Goal: Task Accomplishment & Management: Manage account settings

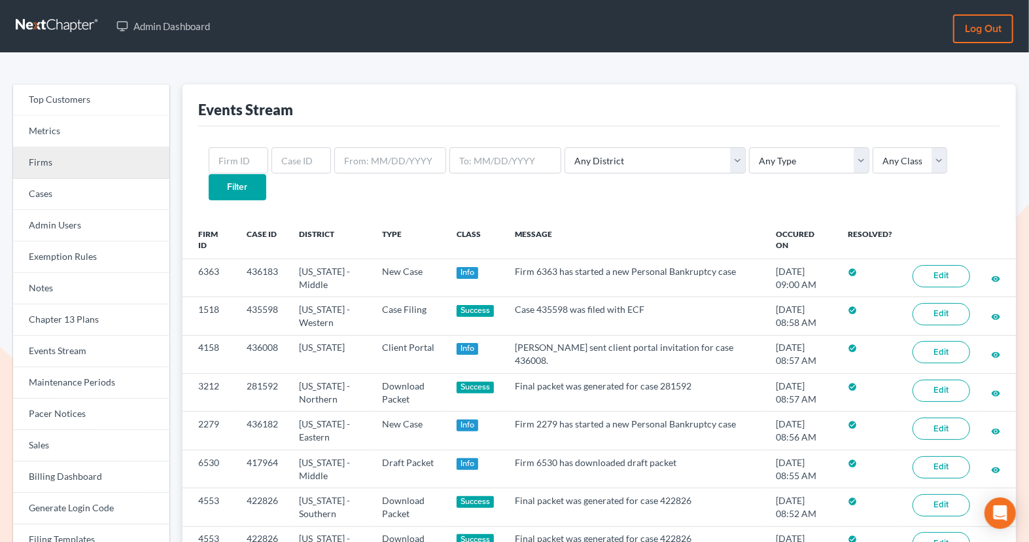
click at [102, 148] on link "Firms" at bounding box center [91, 162] width 156 height 31
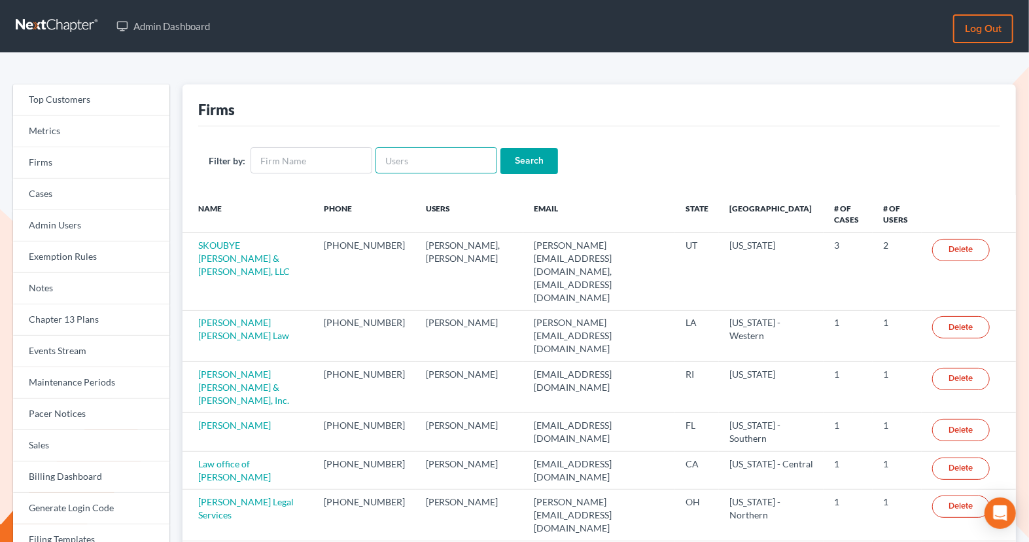
click at [409, 156] on input "text" at bounding box center [437, 160] width 122 height 26
paste input "[EMAIL_ADDRESS][DOMAIN_NAME]"
type input "notices@kapneklaw.com"
click at [500, 148] on input "Search" at bounding box center [529, 161] width 58 height 26
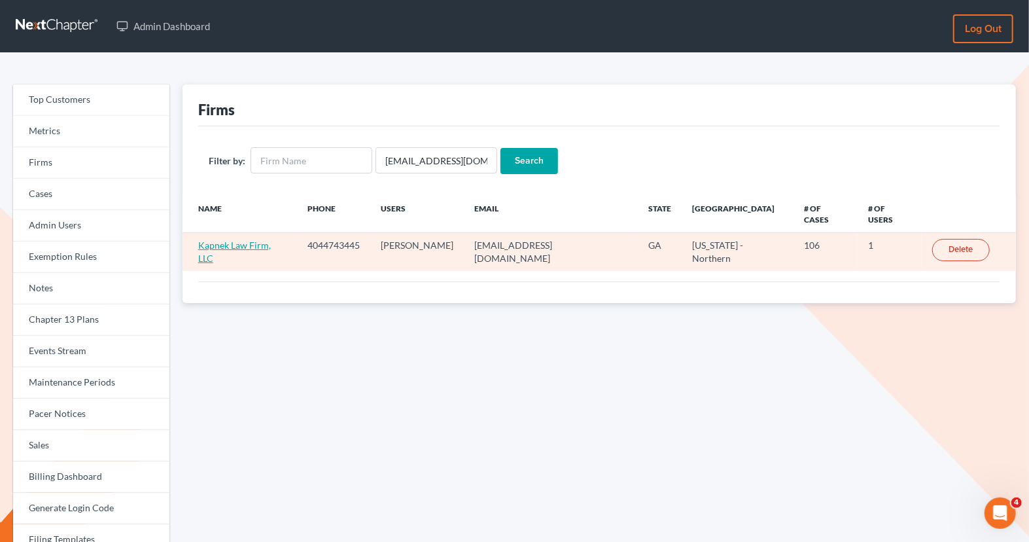
click at [247, 239] on link "Kapnek Law Firm, LLC" at bounding box center [234, 251] width 73 height 24
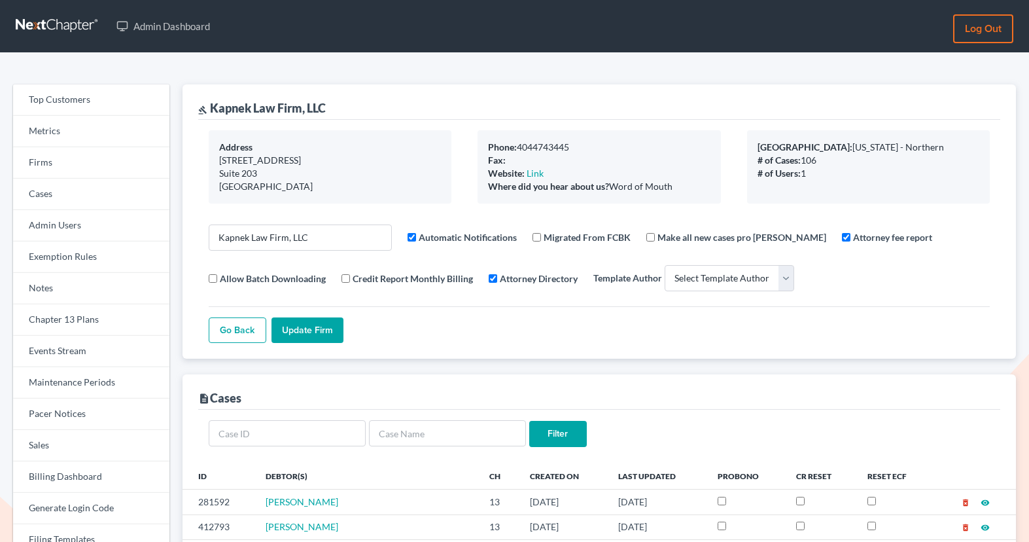
select select
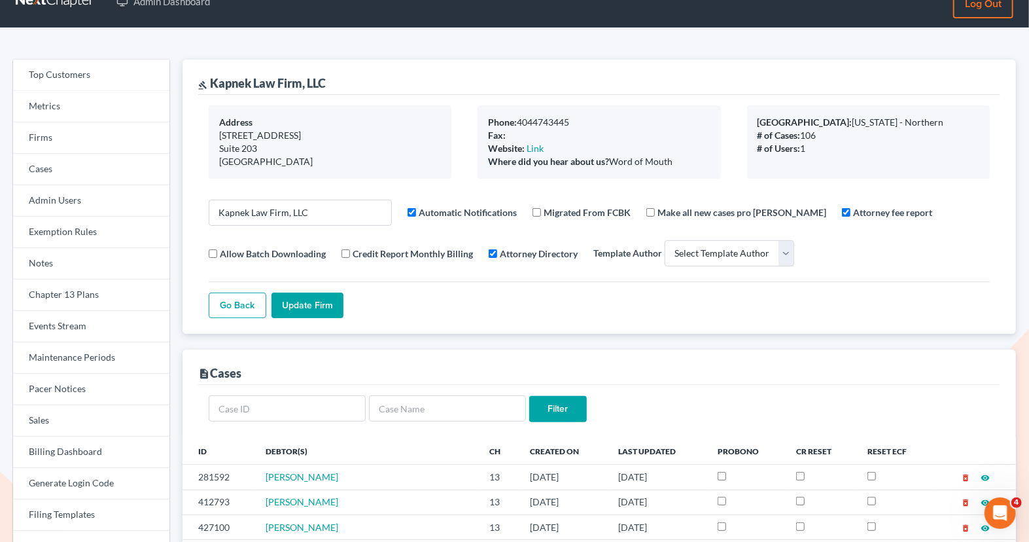
scroll to position [35, 0]
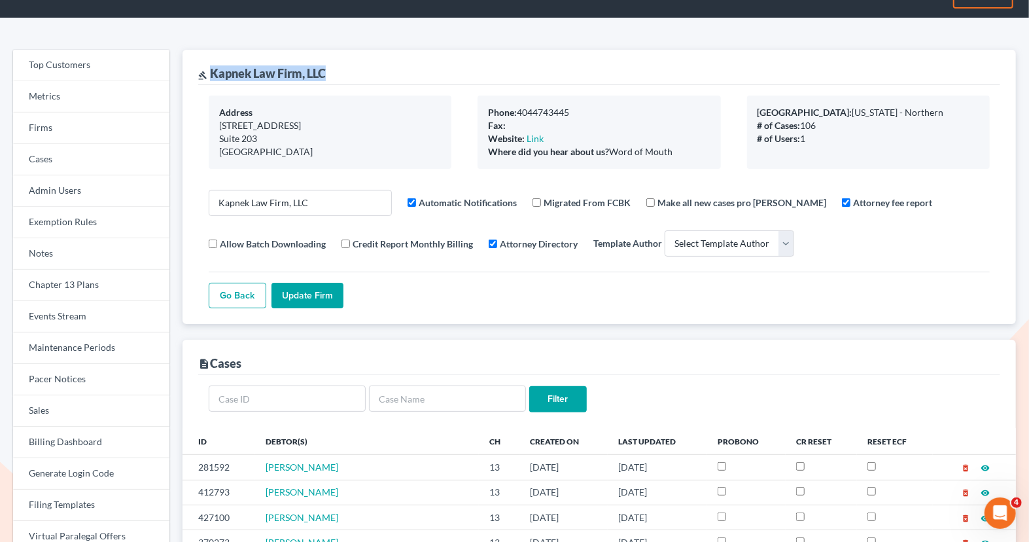
drag, startPoint x: 335, startPoint y: 78, endPoint x: 212, endPoint y: 69, distance: 123.3
click at [212, 69] on div "gavel Kapnek Law Firm, LLC" at bounding box center [599, 67] width 802 height 35
copy div "Kapnek Law Firm, LLC"
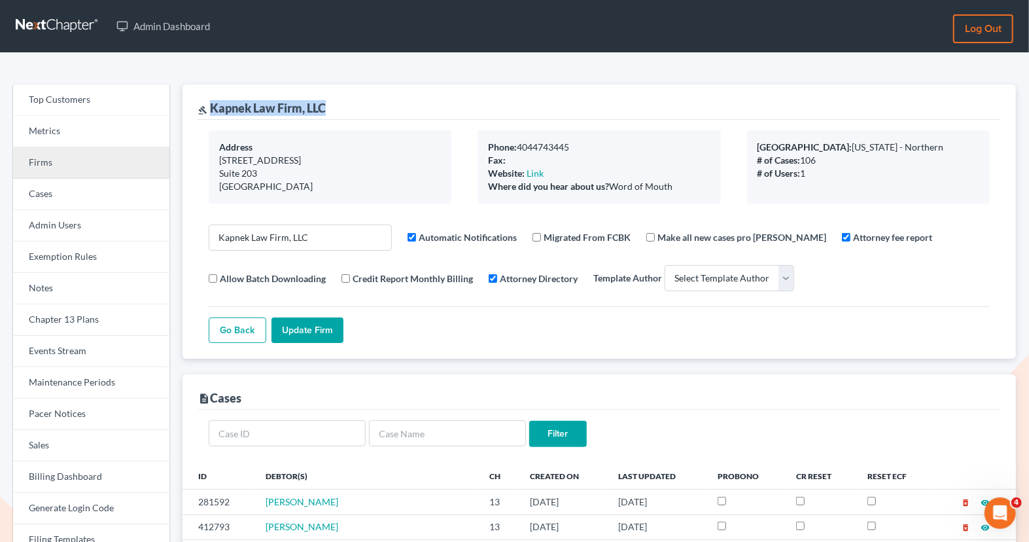
click at [55, 160] on link "Firms" at bounding box center [91, 162] width 156 height 31
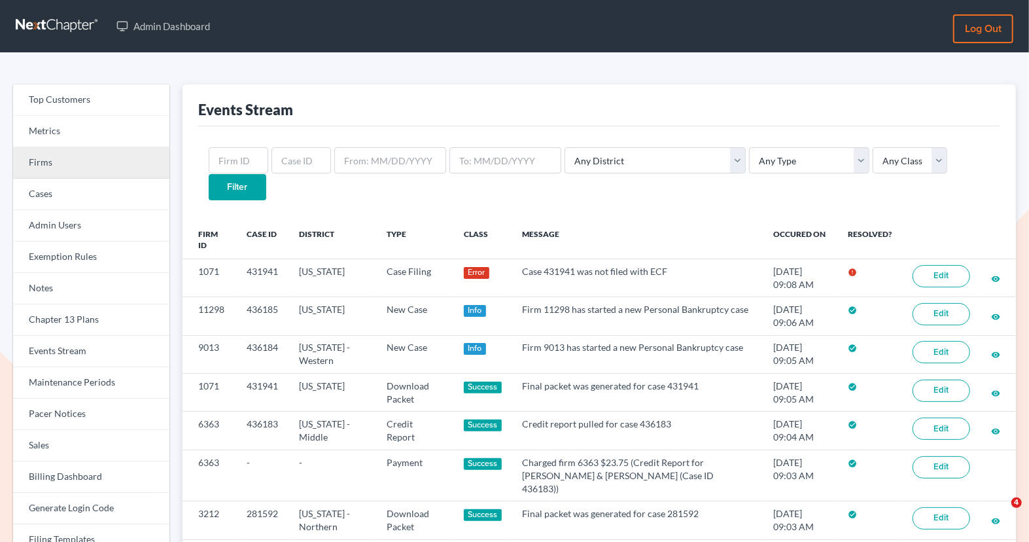
click at [142, 171] on link "Firms" at bounding box center [91, 162] width 156 height 31
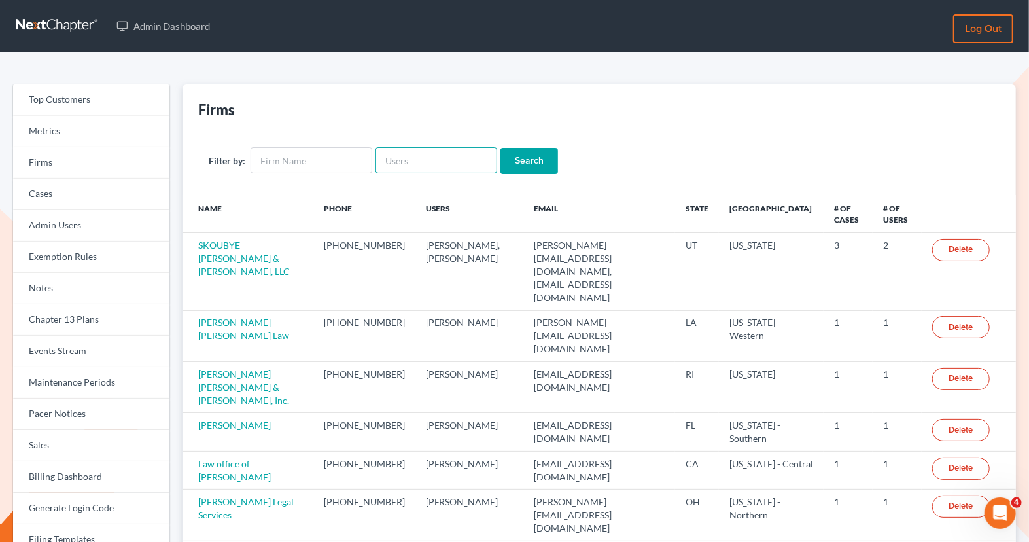
click at [427, 171] on input "text" at bounding box center [437, 160] width 122 height 26
paste input "3212"
type input "3212"
drag, startPoint x: 411, startPoint y: 160, endPoint x: 346, endPoint y: 156, distance: 64.9
click at [346, 158] on form "Filter by: 3212 Search" at bounding box center [599, 160] width 781 height 27
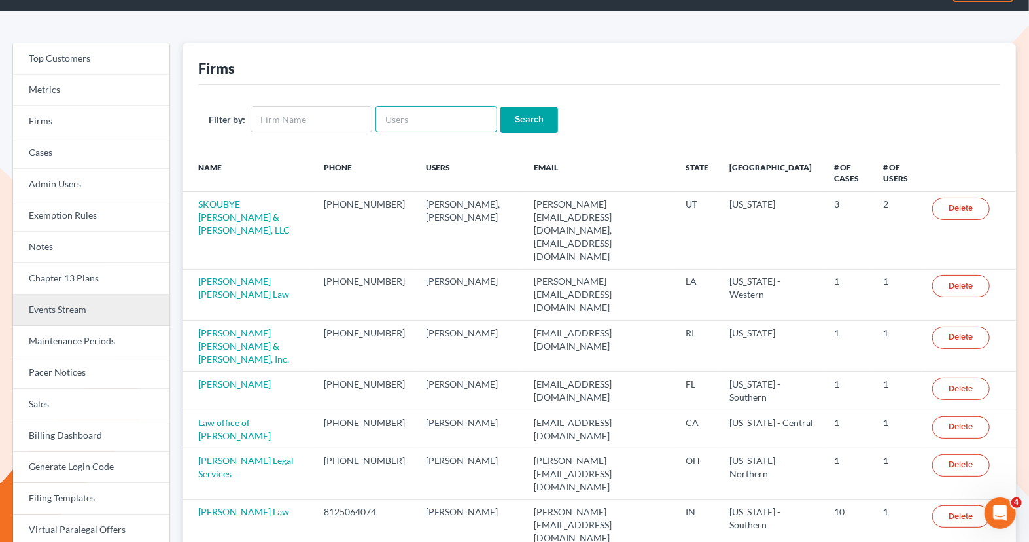
scroll to position [61, 0]
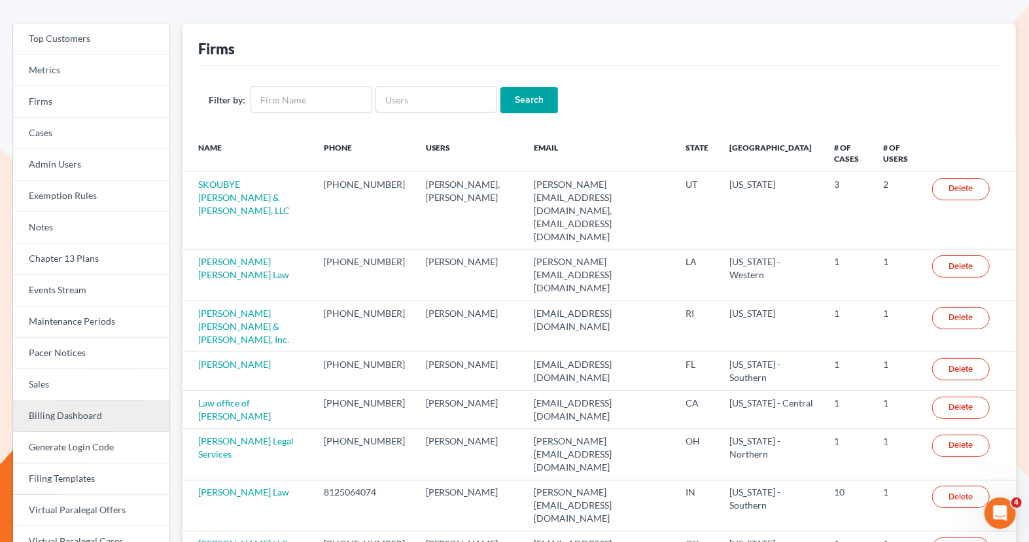
click at [93, 423] on link "Billing Dashboard" at bounding box center [91, 415] width 156 height 31
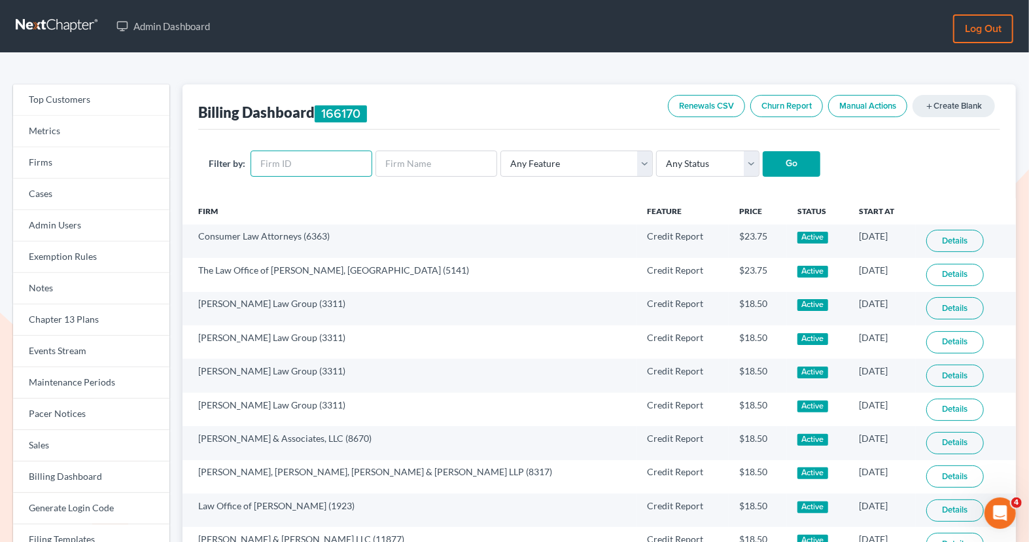
click at [283, 170] on input "text" at bounding box center [312, 163] width 122 height 26
paste input "3212"
type input "3212"
click at [788, 174] on input "Go" at bounding box center [792, 164] width 58 height 26
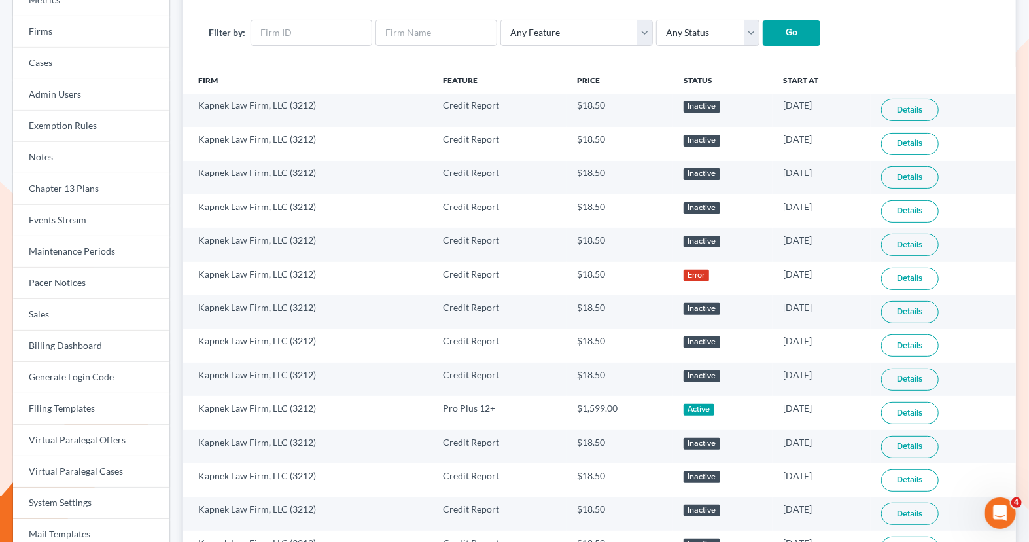
scroll to position [128, 0]
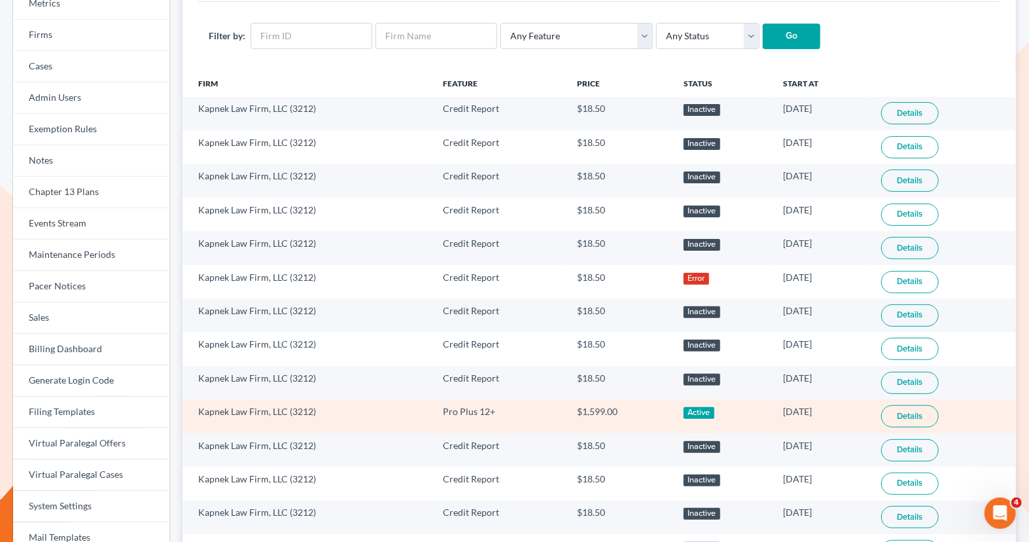
click at [906, 411] on link "Details" at bounding box center [910, 416] width 58 height 22
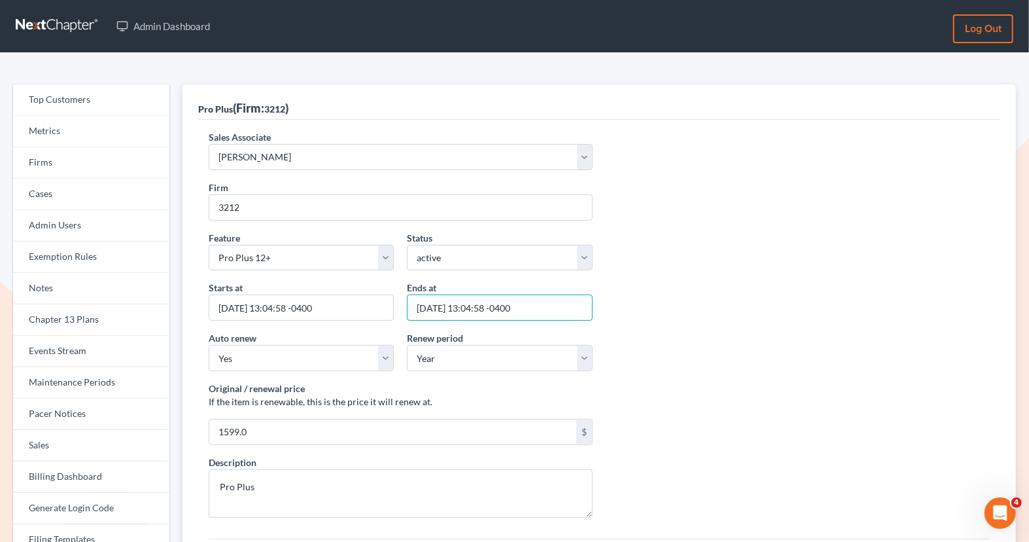
click at [450, 304] on input "[DATE] 13:04:58 -0400" at bounding box center [500, 307] width 186 height 26
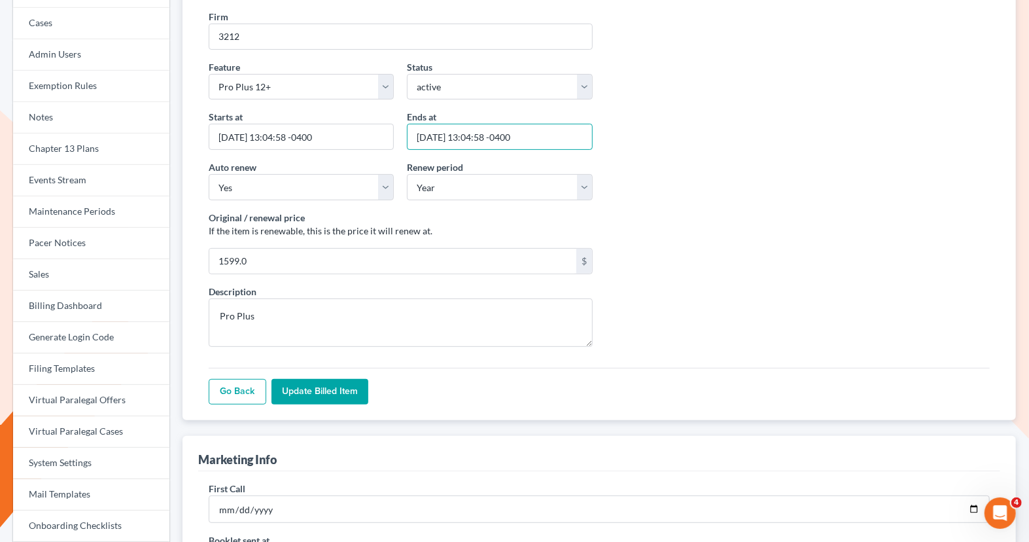
scroll to position [162, 0]
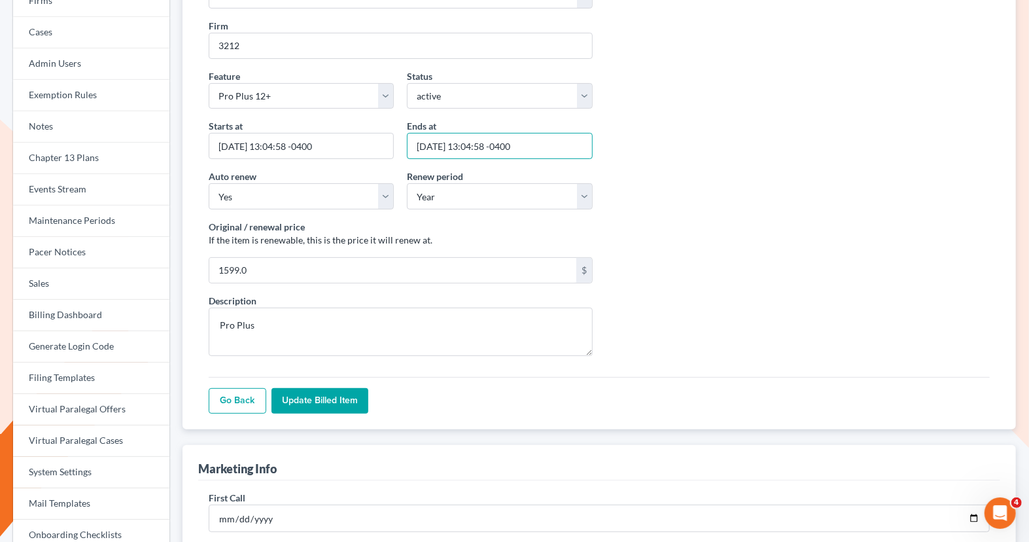
type input "[DATE] 13:04:58 -0400"
click at [322, 394] on input "Update Billed item" at bounding box center [319, 401] width 97 height 26
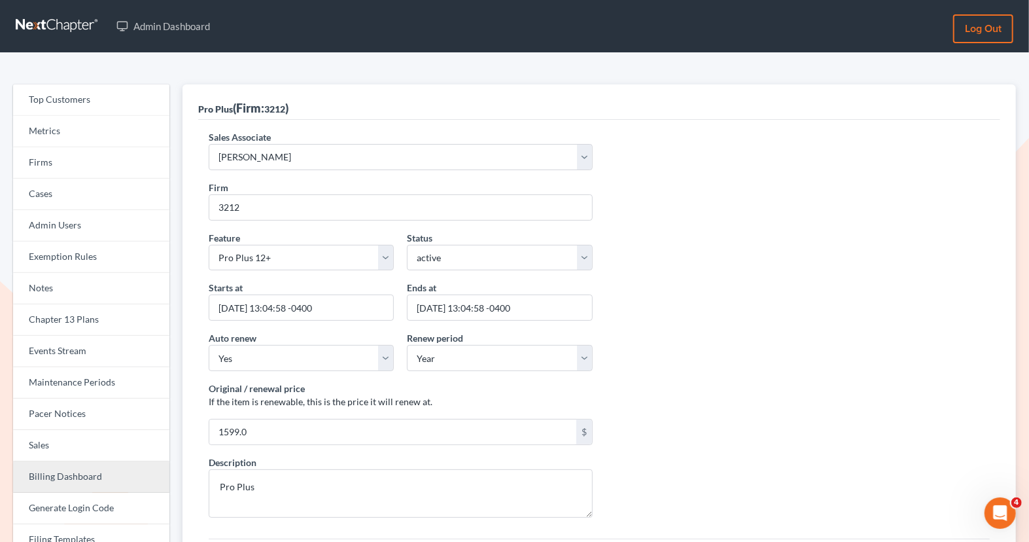
click at [74, 474] on link "Billing Dashboard" at bounding box center [91, 476] width 156 height 31
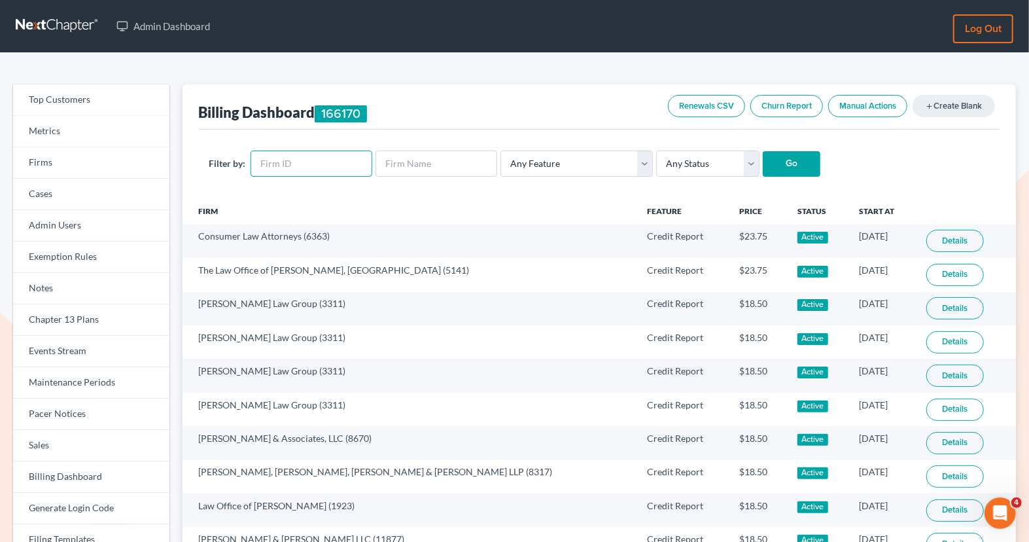
click at [316, 166] on input "text" at bounding box center [312, 163] width 122 height 26
paste input "3212"
type input "3212"
click at [780, 170] on input "Go" at bounding box center [792, 164] width 58 height 26
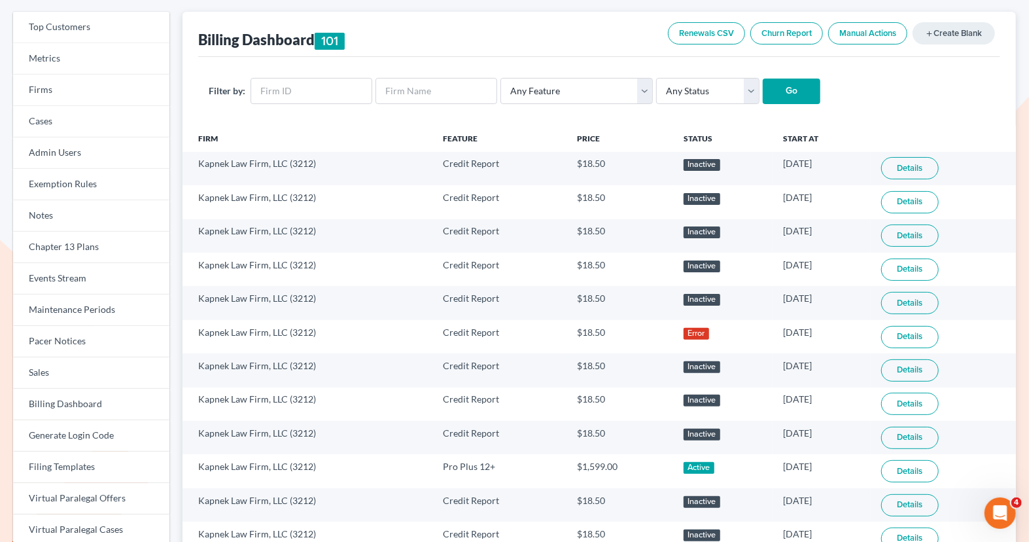
scroll to position [75, 0]
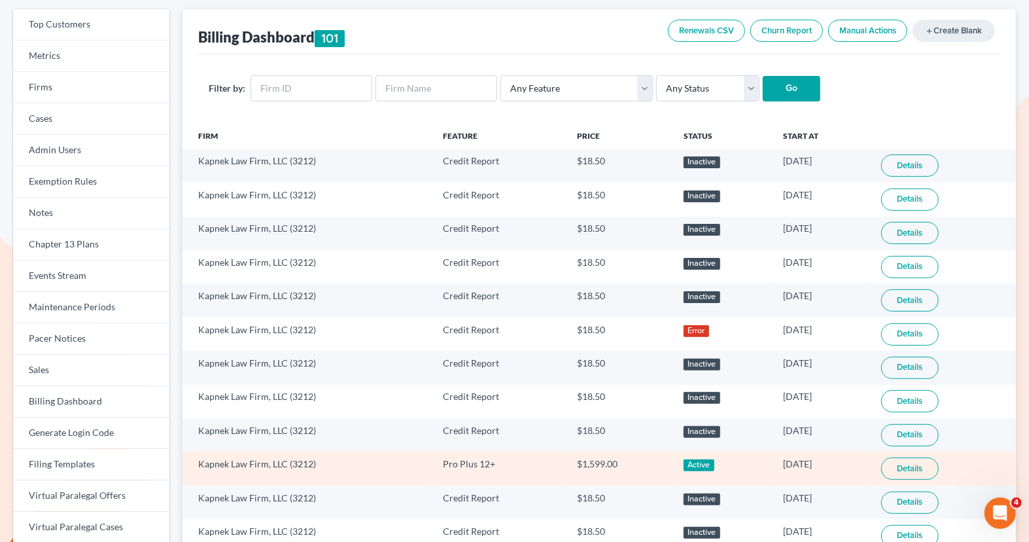
click at [895, 462] on link "Details" at bounding box center [910, 468] width 58 height 22
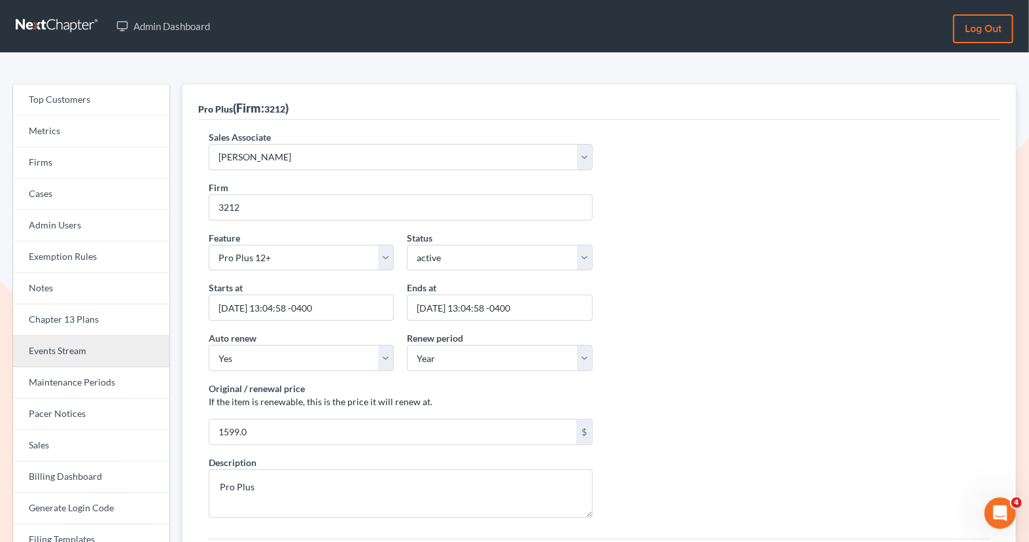
click at [90, 351] on link "Events Stream" at bounding box center [91, 351] width 156 height 31
click at [89, 347] on link "Events Stream" at bounding box center [91, 351] width 156 height 31
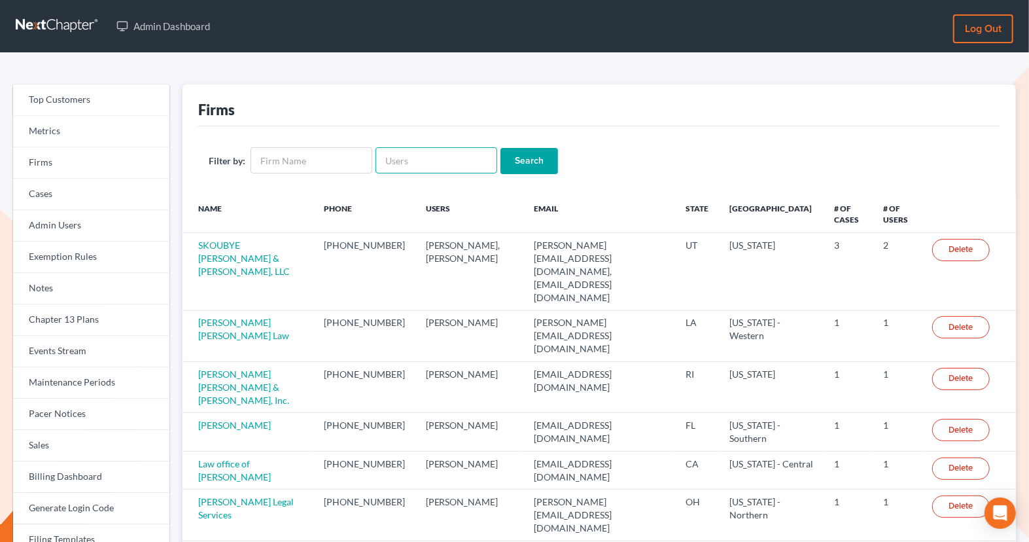
click at [395, 164] on input "text" at bounding box center [437, 160] width 122 height 26
paste input "[PERSON_NAME]"
type input "[PERSON_NAME]"
click at [525, 155] on input "Search" at bounding box center [529, 161] width 58 height 26
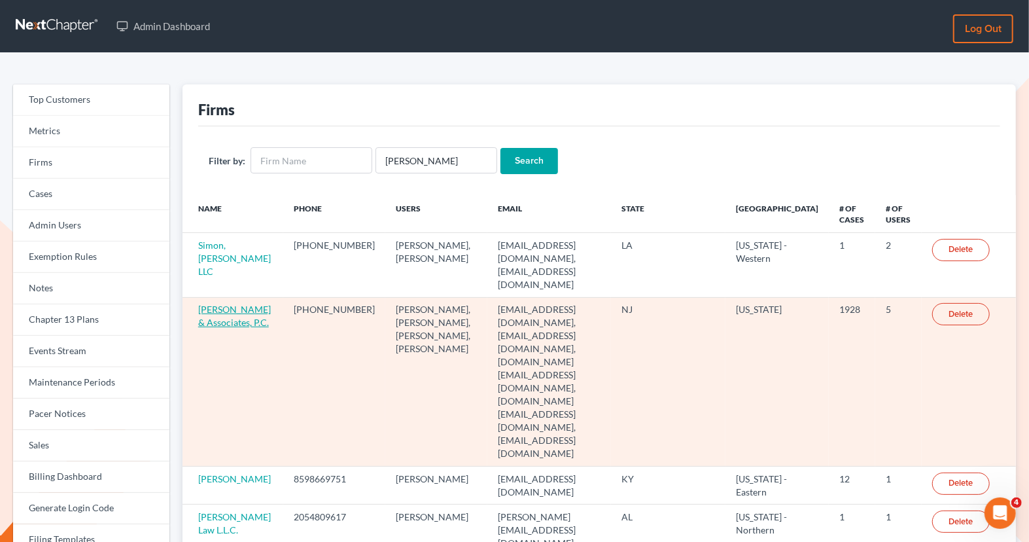
click at [227, 311] on link "[PERSON_NAME] & Associates, P.C." at bounding box center [234, 316] width 73 height 24
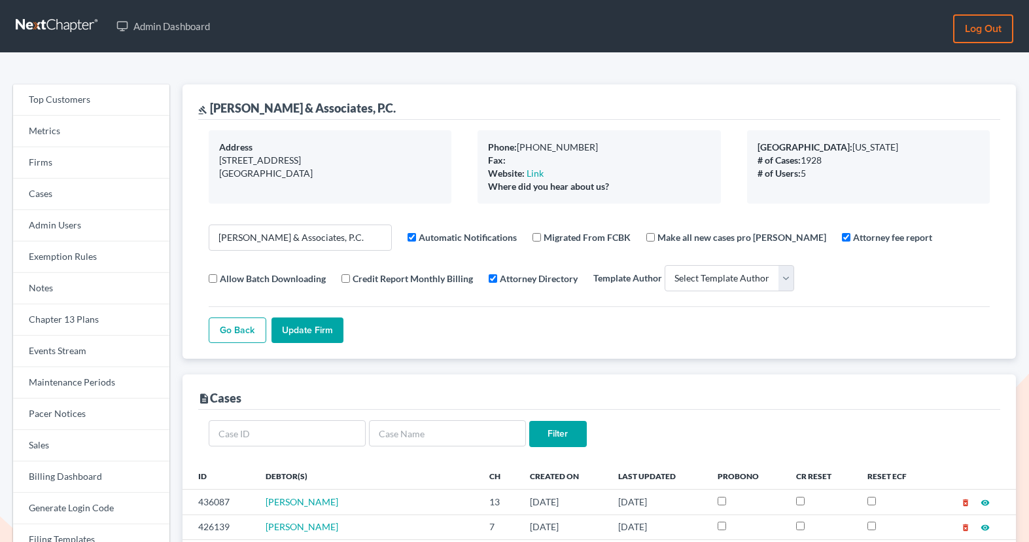
select select
click at [62, 161] on link "Firms" at bounding box center [91, 162] width 156 height 31
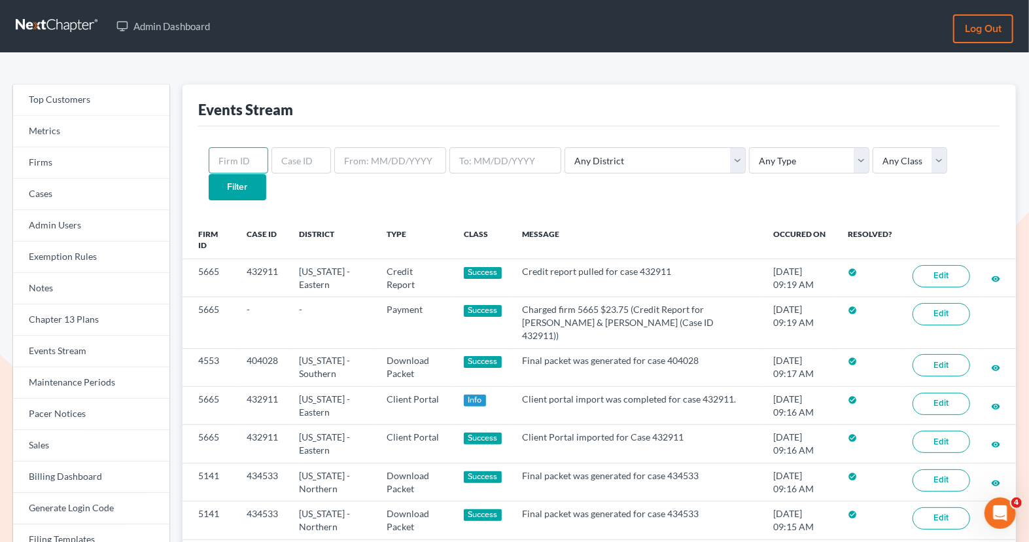
click at [235, 167] on input "text" at bounding box center [239, 160] width 60 height 26
paste input "5278"
type input "5278"
click at [266, 174] on input "Filter" at bounding box center [238, 187] width 58 height 26
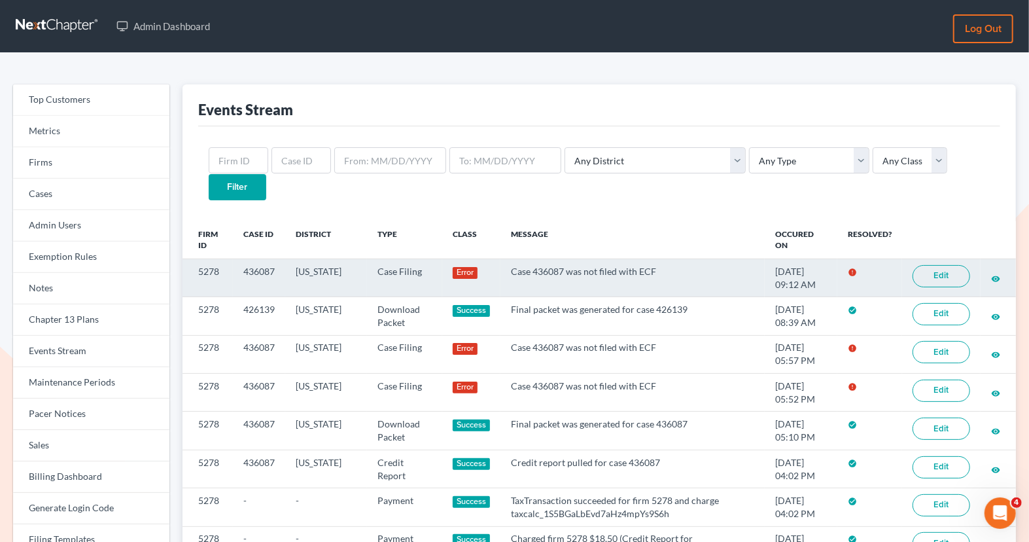
click at [940, 265] on link "Edit" at bounding box center [942, 276] width 58 height 22
drag, startPoint x: 222, startPoint y: 245, endPoint x: 197, endPoint y: 237, distance: 26.7
click at [196, 258] on td "5278" at bounding box center [208, 277] width 50 height 38
copy td "5278"
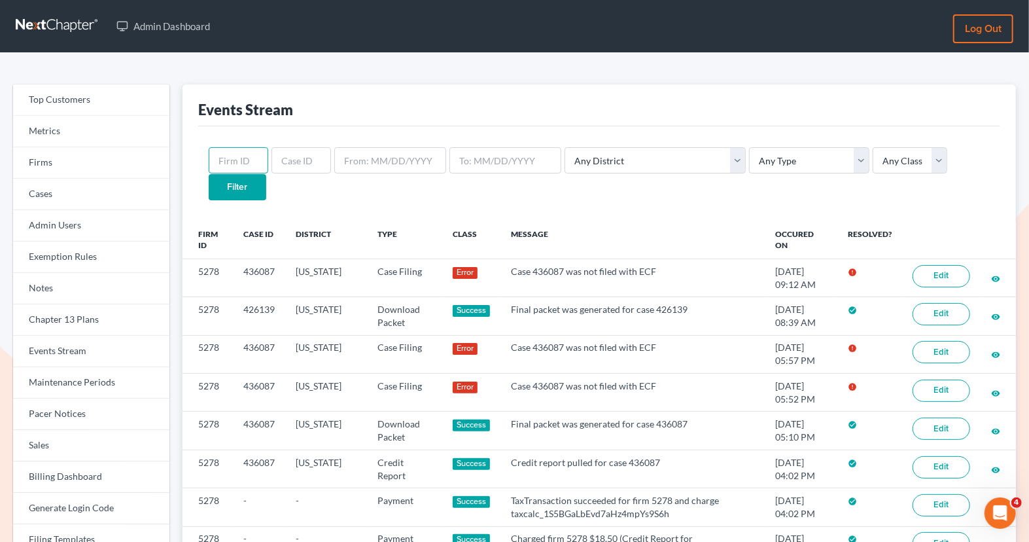
click at [244, 150] on input "text" at bounding box center [239, 160] width 60 height 26
paste input "5278"
type input "5278"
click at [266, 174] on input "Filter" at bounding box center [238, 187] width 58 height 26
click at [227, 162] on input "text" at bounding box center [239, 160] width 60 height 26
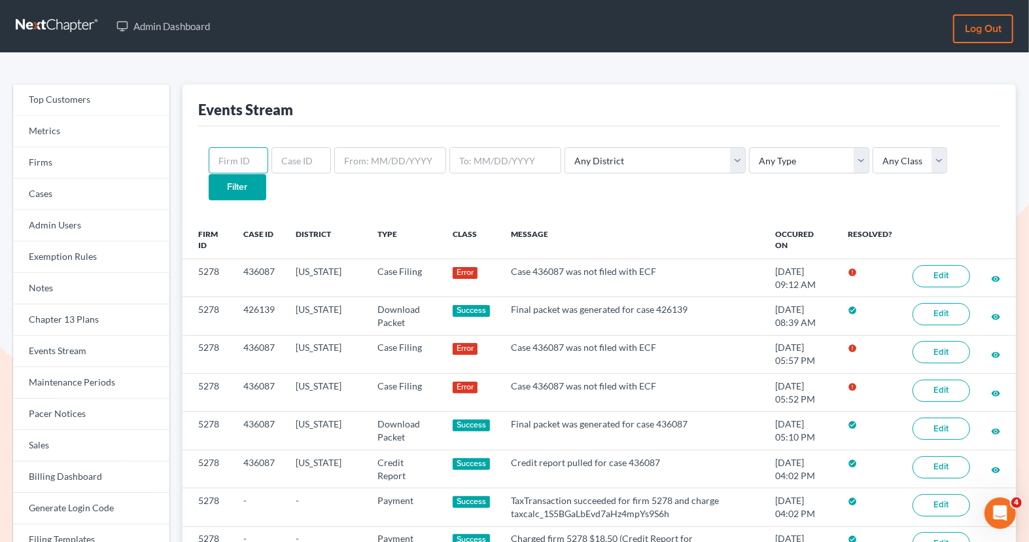
paste input "11298"
type input "11298"
click at [266, 174] on input "Filter" at bounding box center [238, 187] width 58 height 26
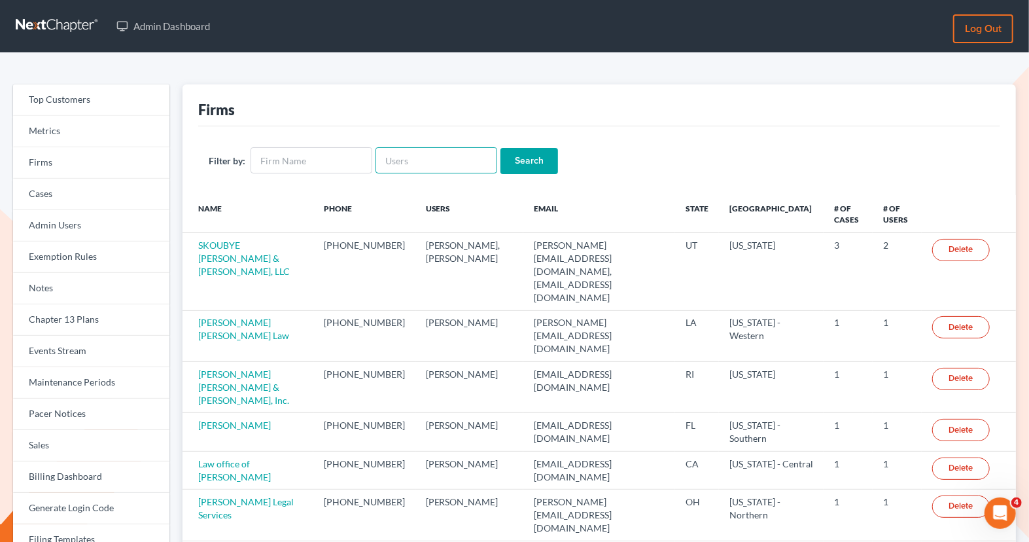
click at [403, 160] on input "text" at bounding box center [437, 160] width 122 height 26
paste input "nicholas@attorneyratush.com"
type input "nicholas@attorneyratush.com"
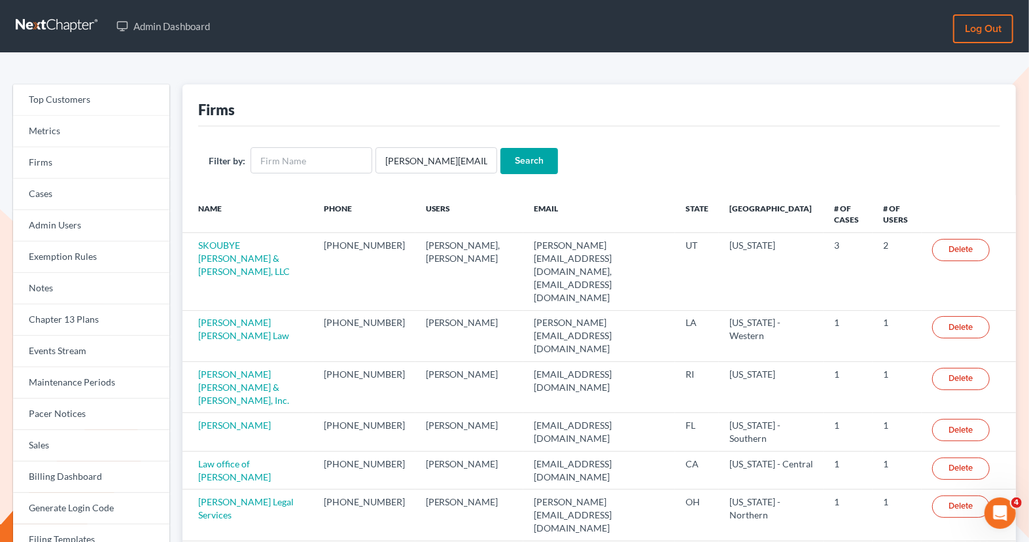
click at [517, 160] on input "Search" at bounding box center [529, 161] width 58 height 26
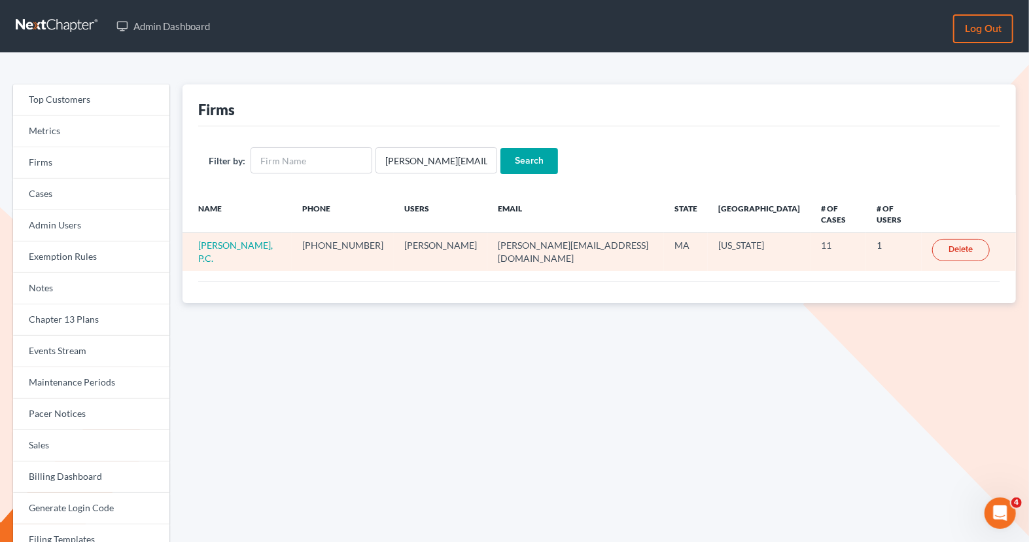
click at [246, 238] on td "[PERSON_NAME], P.C." at bounding box center [238, 252] width 110 height 38
click at [257, 239] on link "[PERSON_NAME], P.C." at bounding box center [235, 251] width 75 height 24
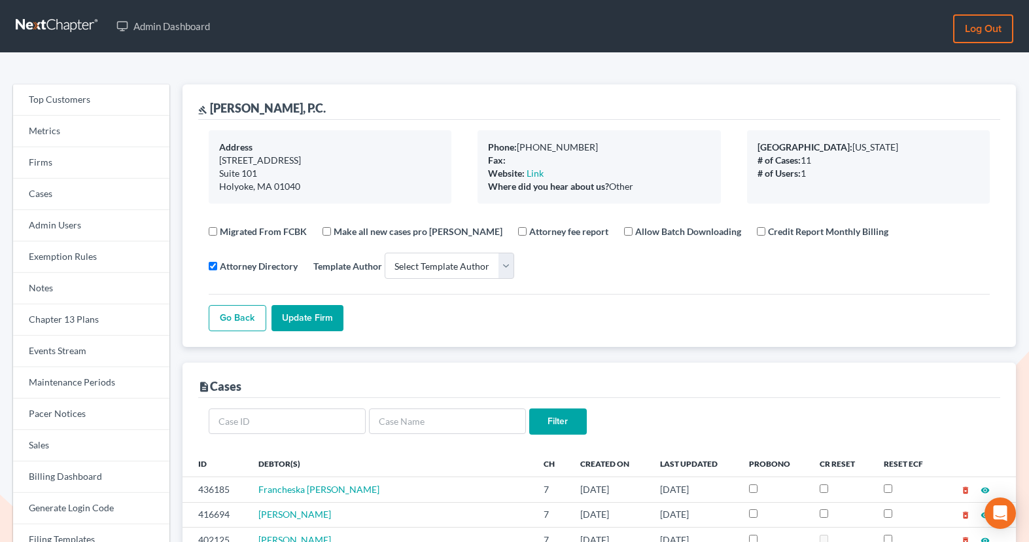
select select
drag, startPoint x: 330, startPoint y: 105, endPoint x: 212, endPoint y: 105, distance: 118.4
click at [212, 105] on div "[PERSON_NAME] [PERSON_NAME], P.C." at bounding box center [262, 108] width 128 height 16
copy div "[PERSON_NAME], P.C."
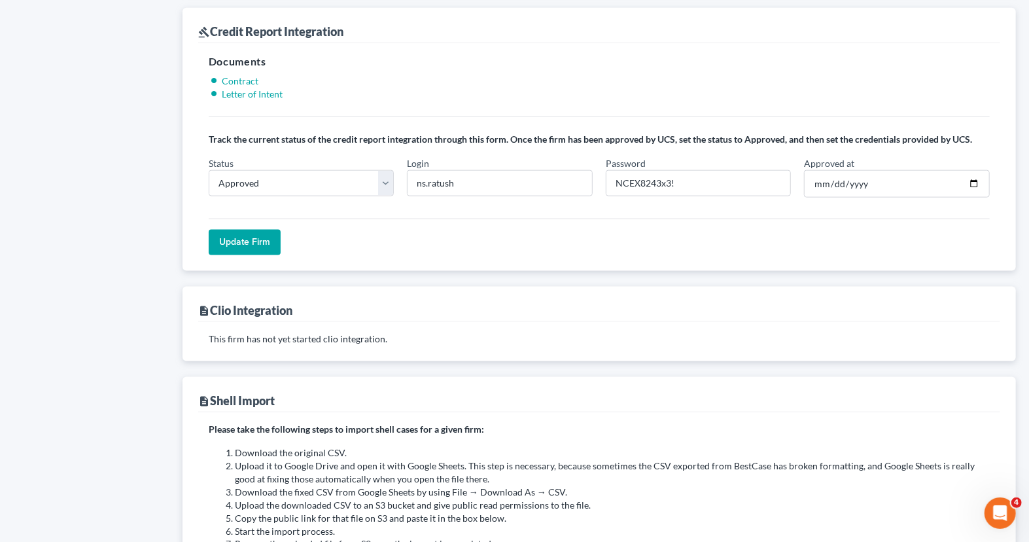
scroll to position [985, 0]
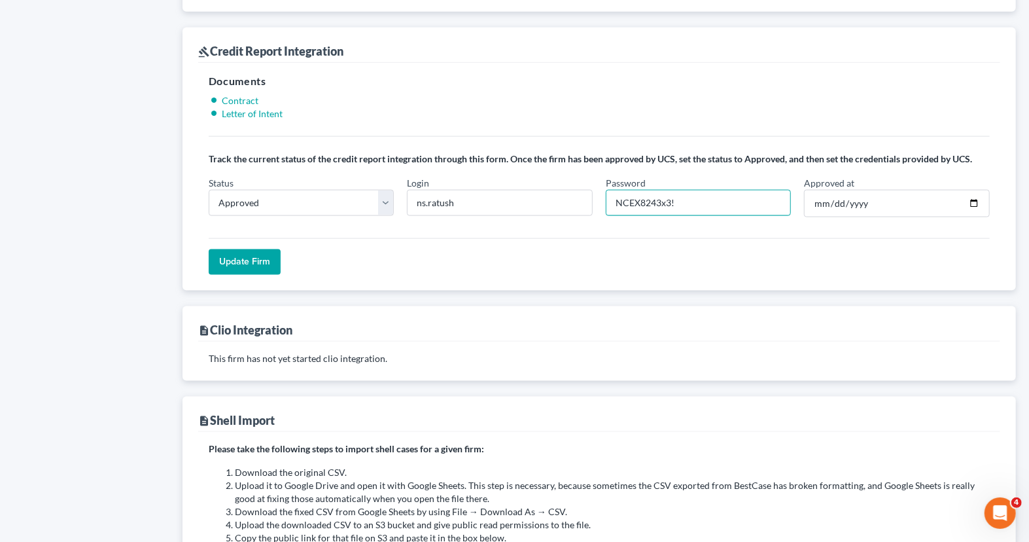
drag, startPoint x: 659, startPoint y: 186, endPoint x: 605, endPoint y: 184, distance: 54.4
click at [606, 190] on input "NCEX8243x3!" at bounding box center [699, 203] width 186 height 26
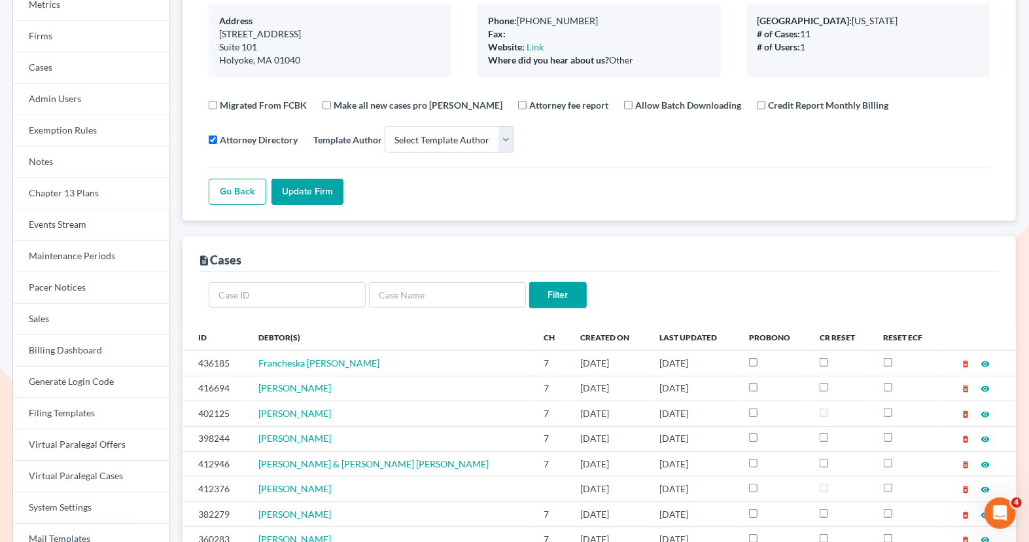
scroll to position [0, 0]
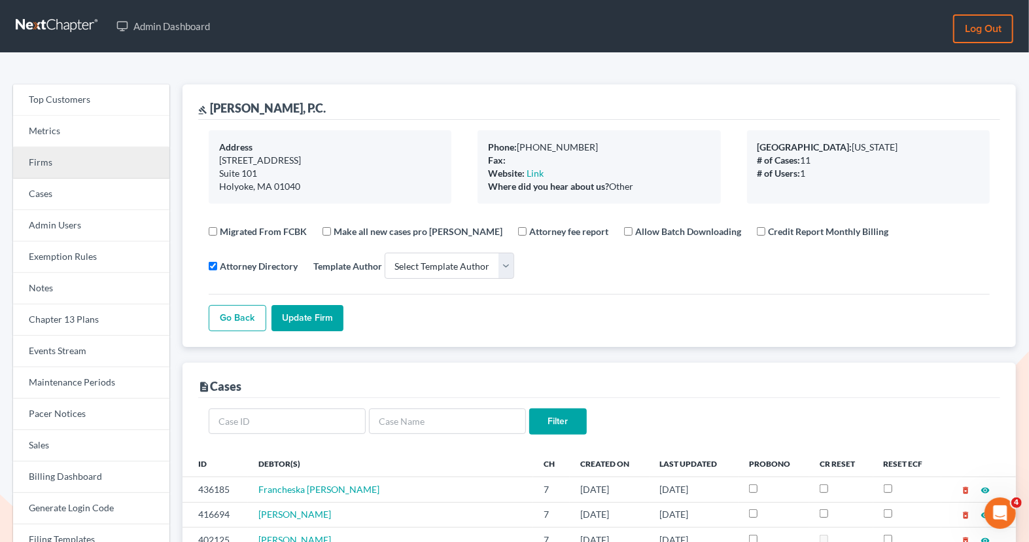
click at [84, 162] on link "Firms" at bounding box center [91, 162] width 156 height 31
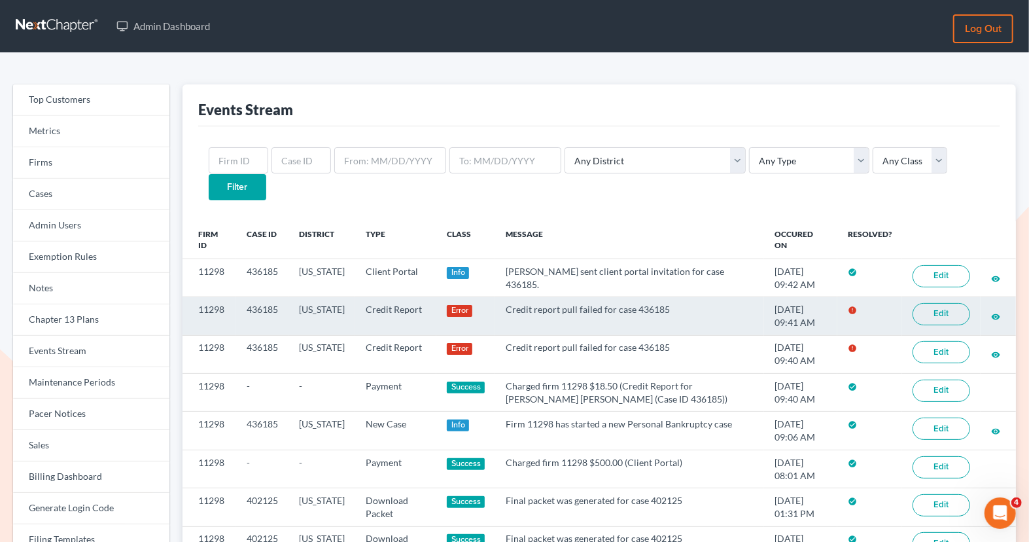
click at [947, 303] on link "Edit" at bounding box center [942, 314] width 58 height 22
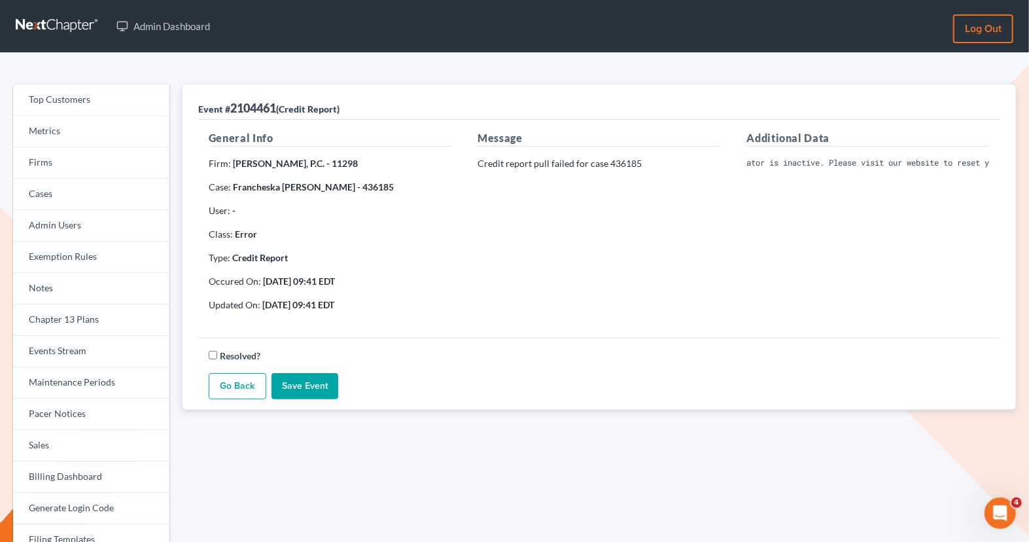
scroll to position [0, 262]
click at [765, 245] on div "Additional Data Invalid Client Account Identifier; Operator is inactive. Please…" at bounding box center [868, 226] width 269 height 192
click at [801, 205] on div "Additional Data Invalid Client Account Identifier; Operator is inactive. Please…" at bounding box center [868, 226] width 269 height 192
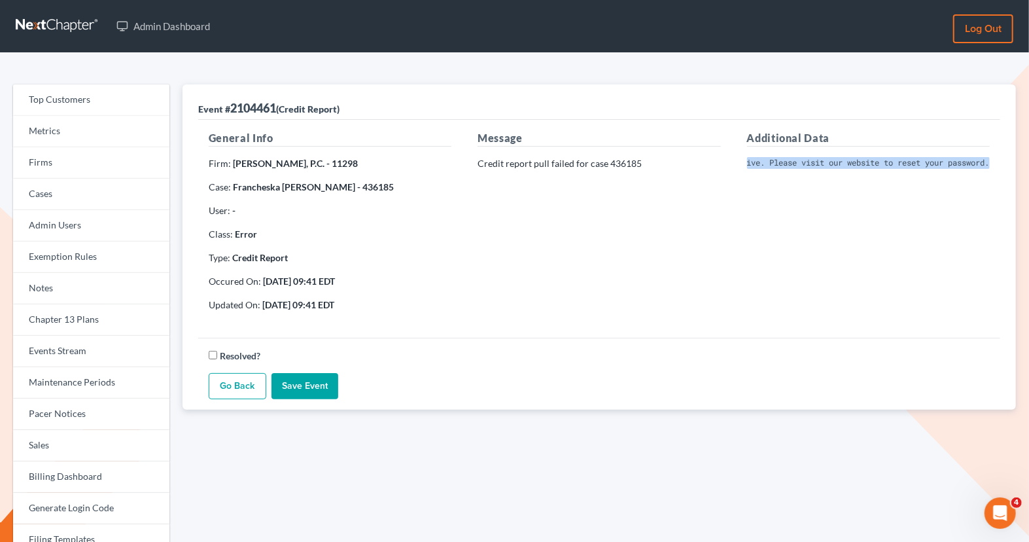
drag, startPoint x: 748, startPoint y: 160, endPoint x: 1028, endPoint y: 156, distance: 280.0
click at [1027, 158] on div "Top Customers Metrics Firms Cases Admin Users Exemption Rules Notes Chapter 13 …" at bounding box center [514, 419] width 1029 height 733
copy pre "Invalid Client Account Identifier; Operator is inactive. Please visit our websi…"
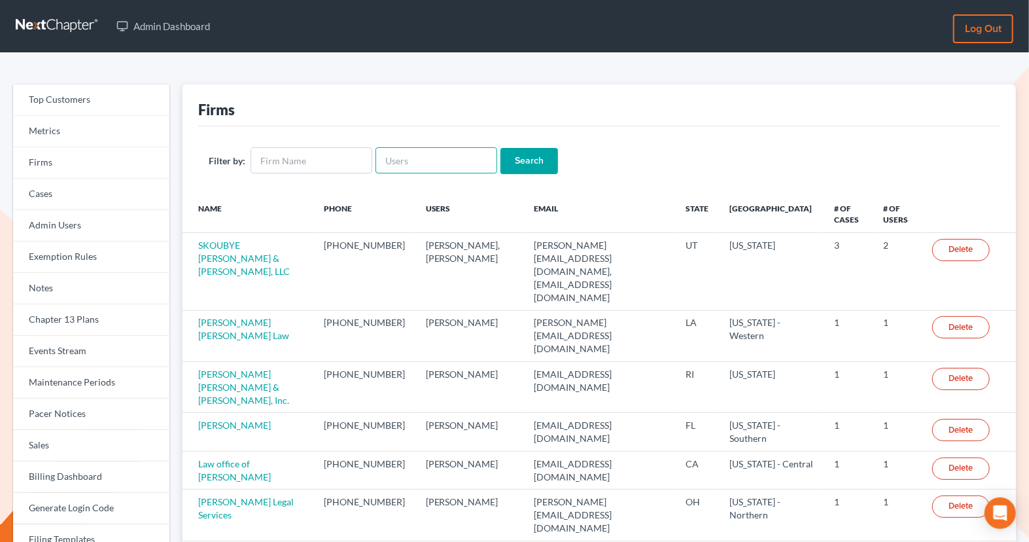
click at [421, 154] on input "text" at bounding box center [437, 160] width 122 height 26
paste input "[EMAIL_ADDRESS][DOMAIN_NAME]"
type input "[EMAIL_ADDRESS][DOMAIN_NAME]"
click at [520, 164] on input "Search" at bounding box center [529, 161] width 58 height 26
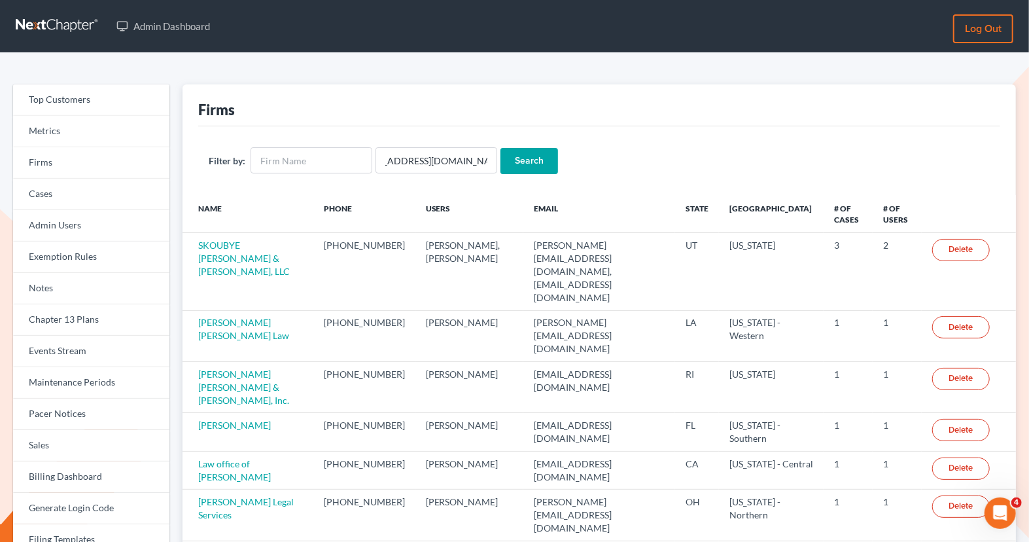
scroll to position [0, 0]
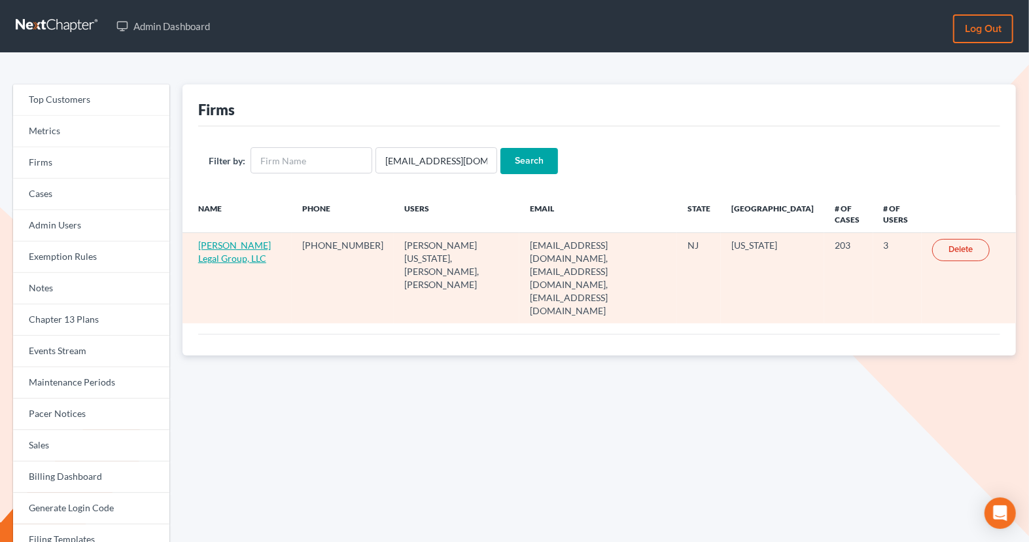
click at [225, 251] on link "[PERSON_NAME] Legal Group, LLC" at bounding box center [234, 251] width 73 height 24
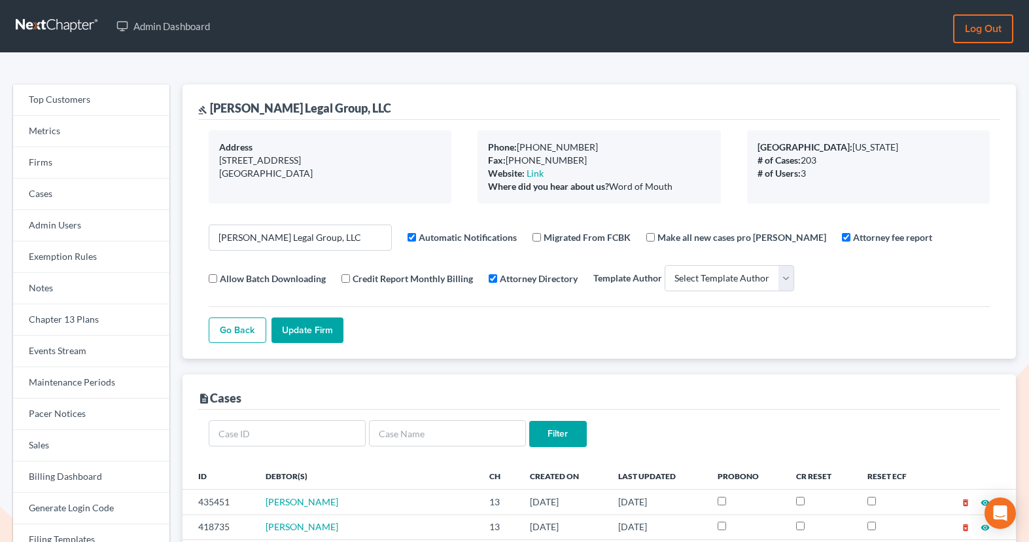
select select
click at [142, 174] on link "Firms" at bounding box center [91, 162] width 156 height 31
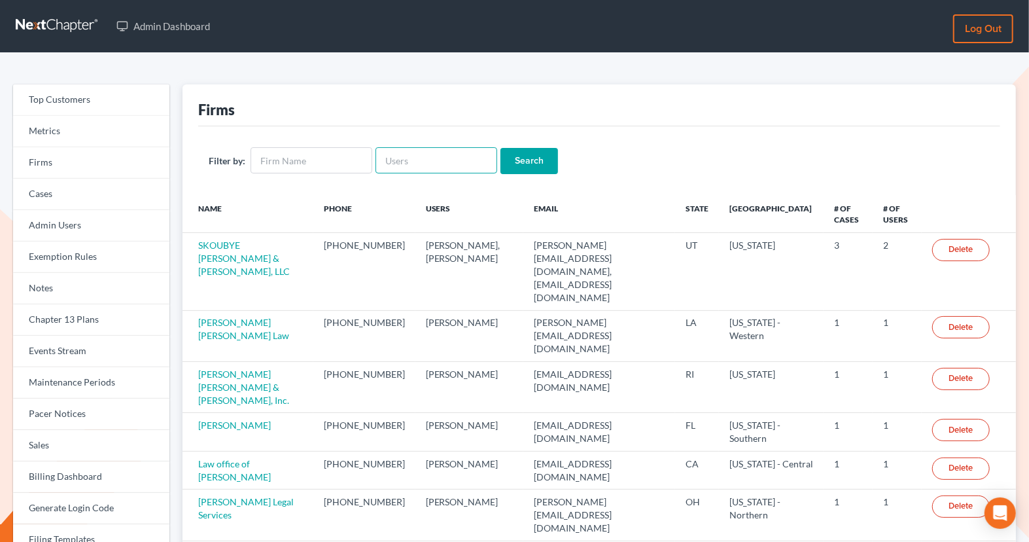
click at [472, 166] on input "text" at bounding box center [437, 160] width 122 height 26
paste input "middletonlegal@gmail.com"
type input "middletonlegal@gmail.com"
click at [525, 158] on input "Search" at bounding box center [529, 161] width 58 height 26
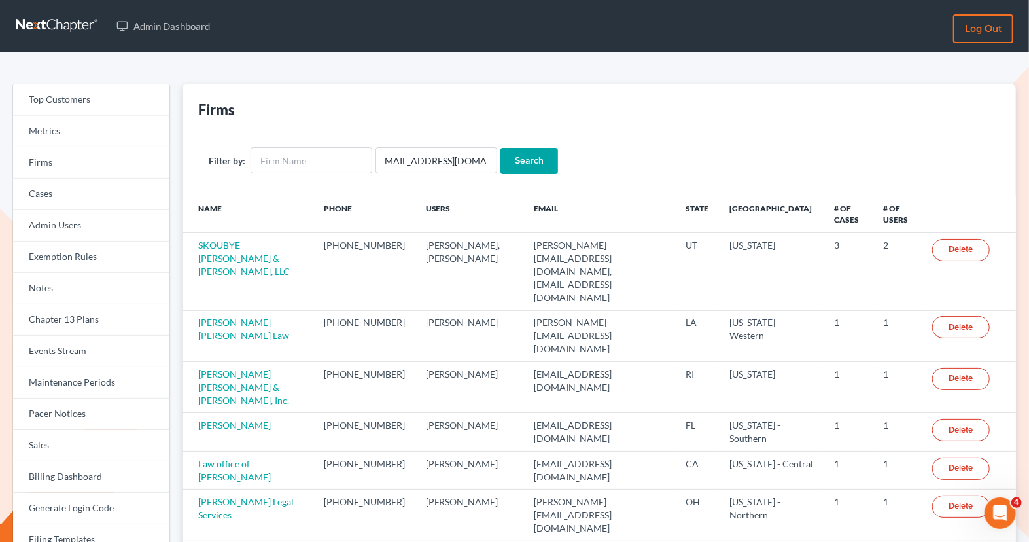
scroll to position [0, 0]
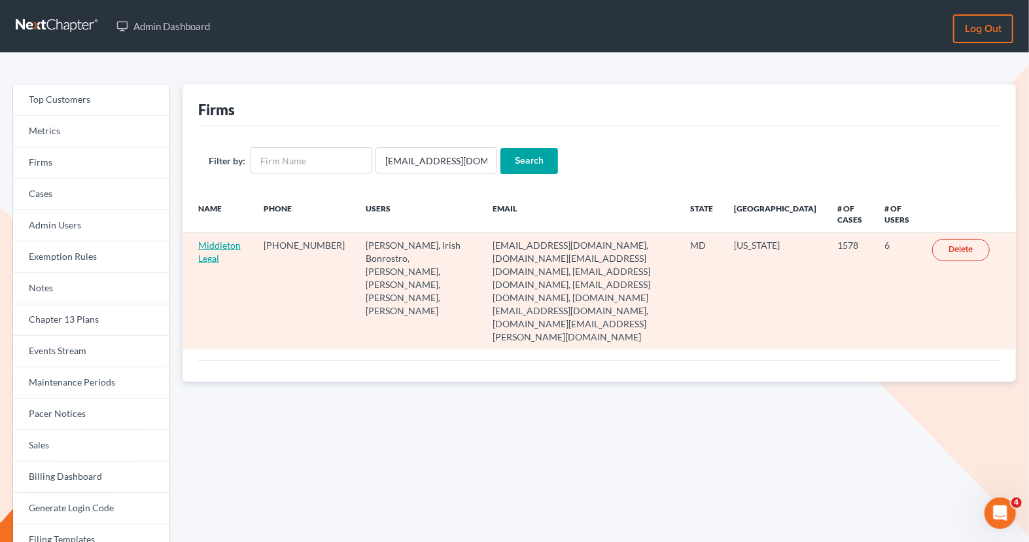
click at [209, 245] on link "Middleton Legal" at bounding box center [219, 251] width 43 height 24
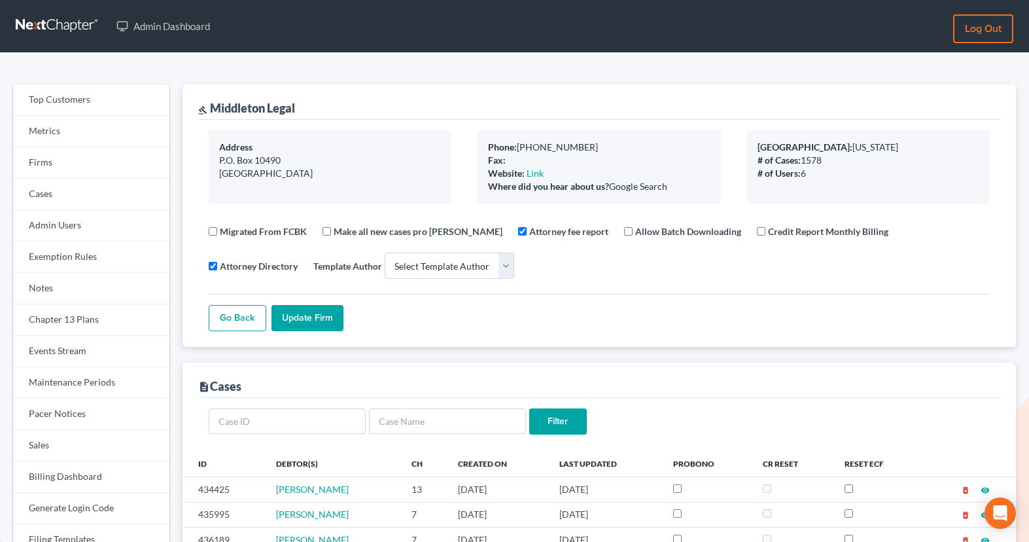
select select
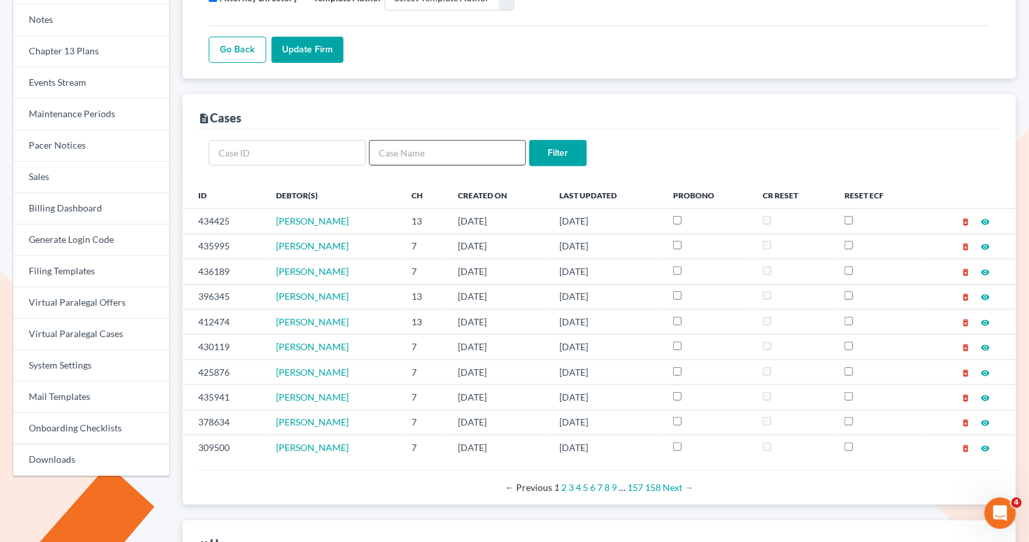
scroll to position [311, 0]
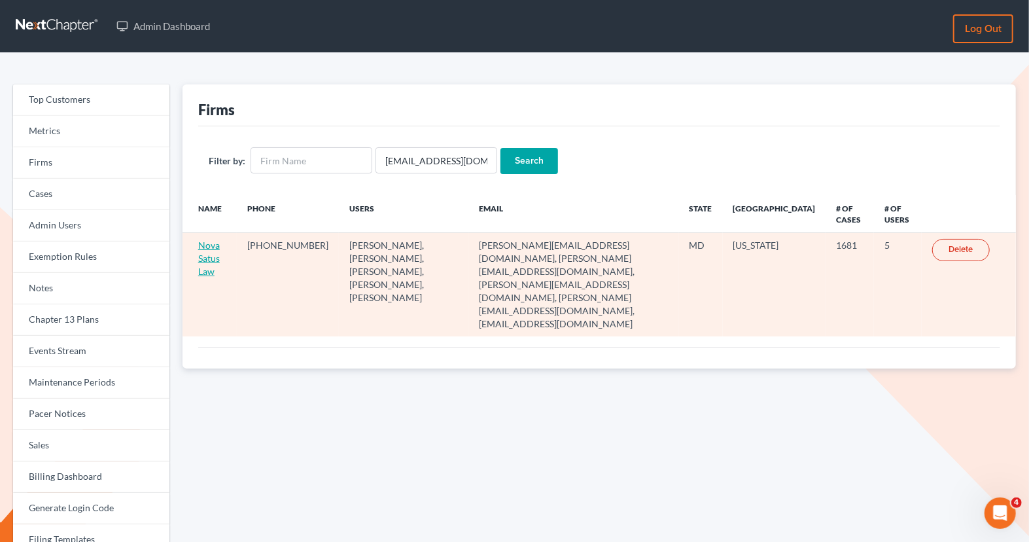
click at [213, 262] on link "Nova Satus Law" at bounding box center [209, 257] width 22 height 37
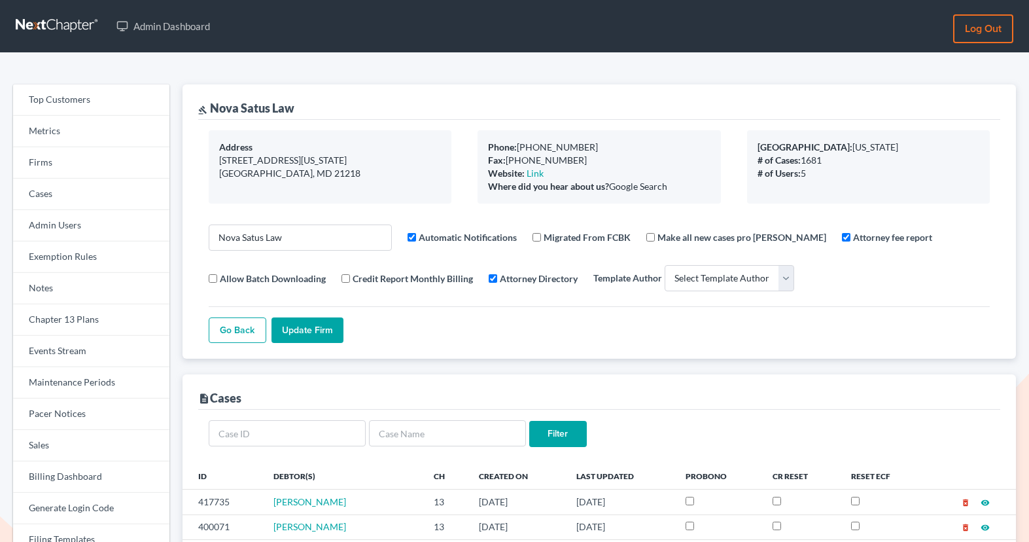
select select
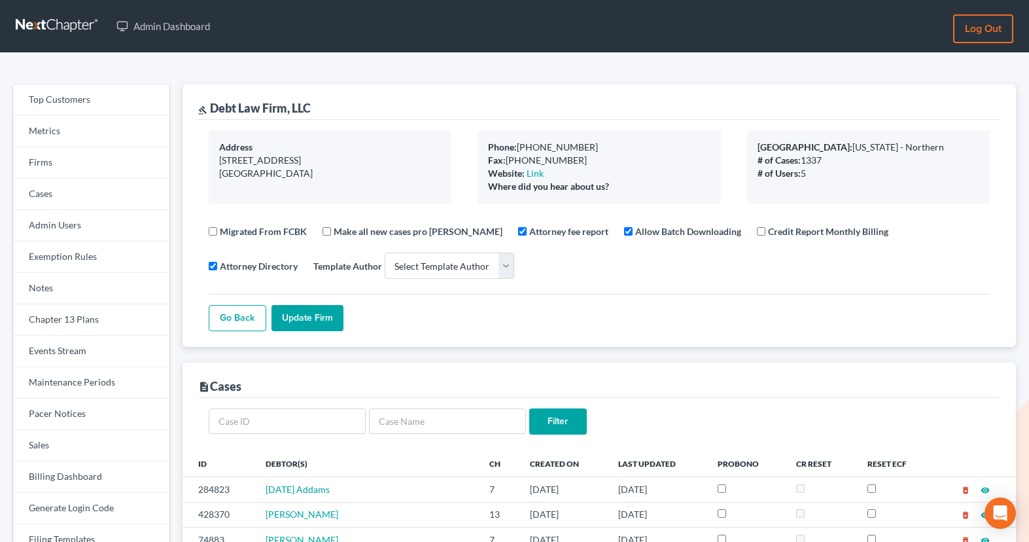
select select
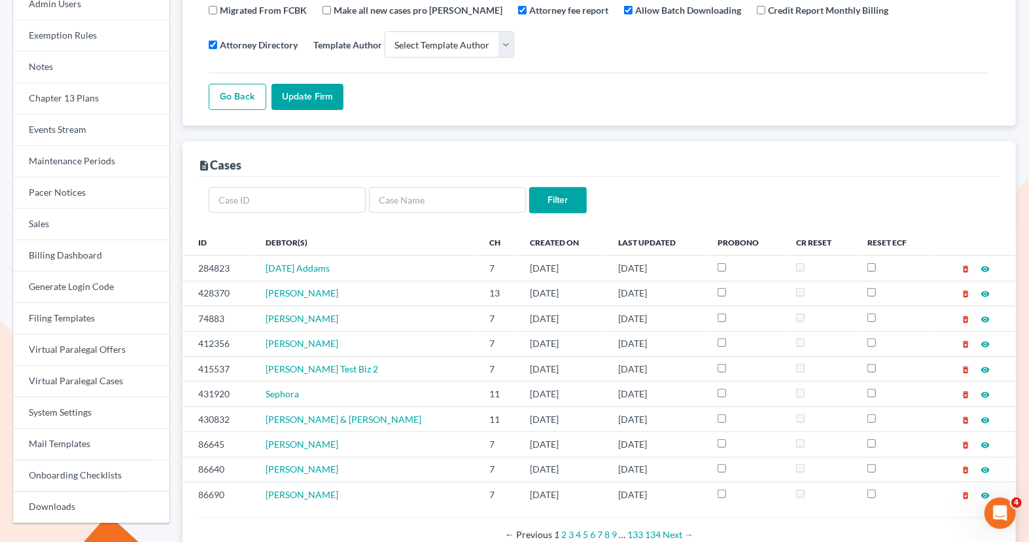
scroll to position [226, 0]
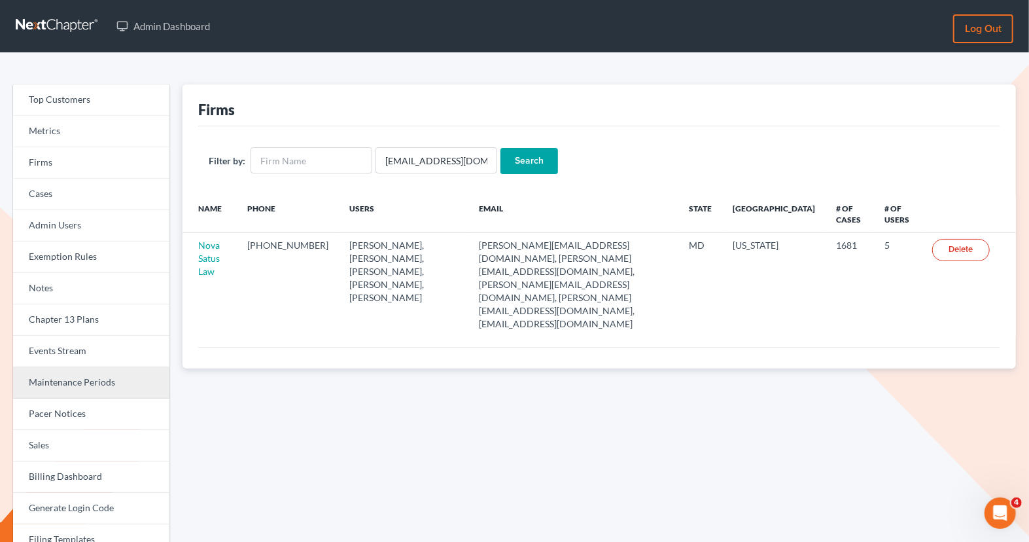
click at [102, 391] on link "Maintenance Periods" at bounding box center [91, 382] width 156 height 31
